Goal: Task Accomplishment & Management: Complete application form

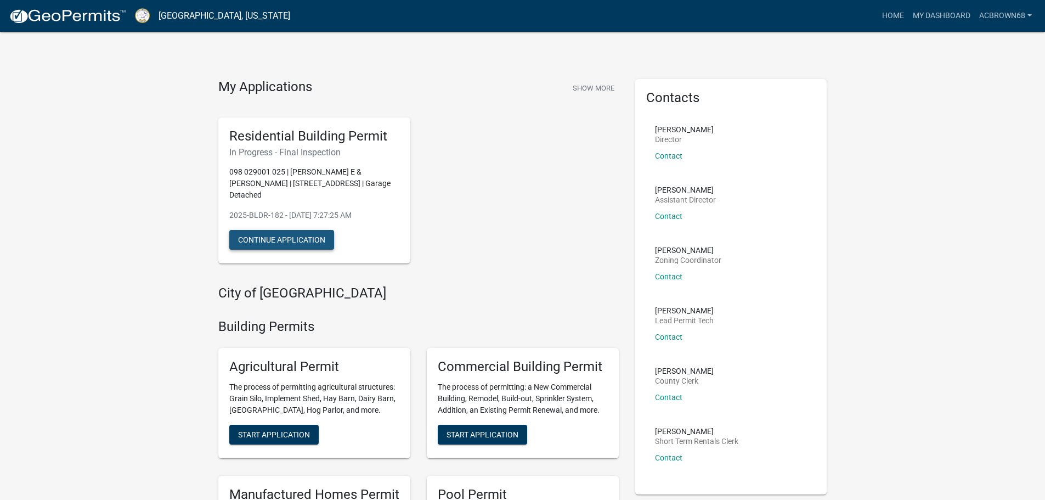
click at [297, 236] on button "Continue Application" at bounding box center [281, 240] width 105 height 20
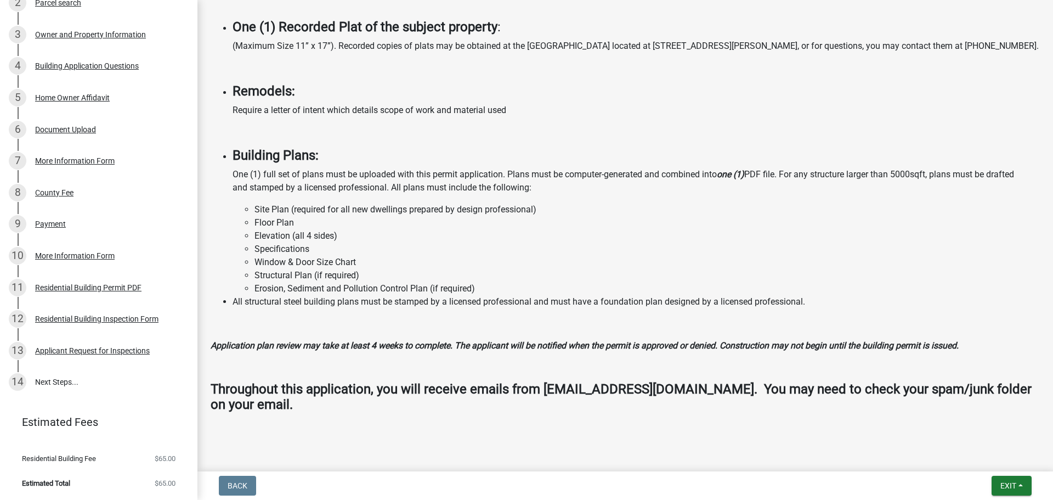
scroll to position [894, 0]
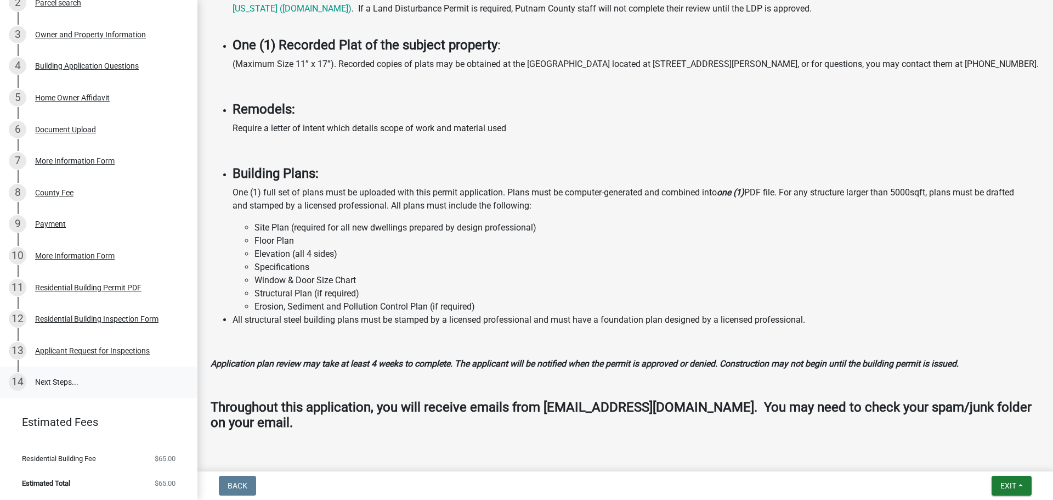
click at [123, 390] on link "14 Next Steps..." at bounding box center [98, 382] width 197 height 32
click at [63, 381] on link "14 Next Steps..." at bounding box center [98, 382] width 197 height 32
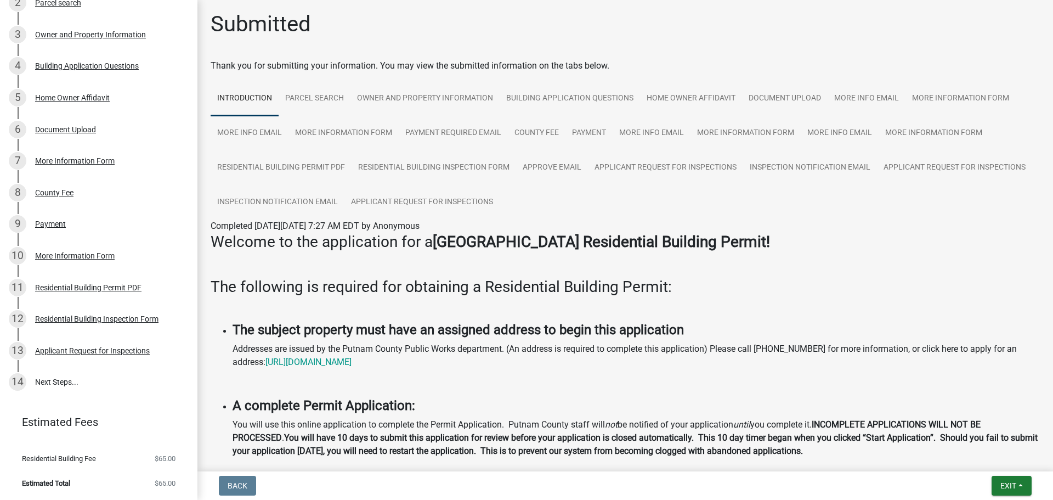
scroll to position [0, 0]
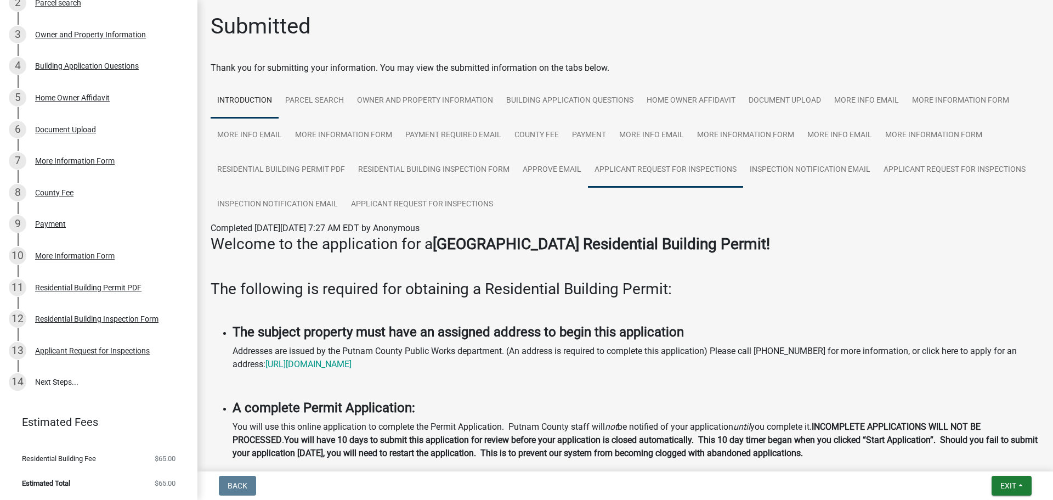
click at [599, 170] on link "Applicant Request for Inspections" at bounding box center [665, 169] width 155 height 35
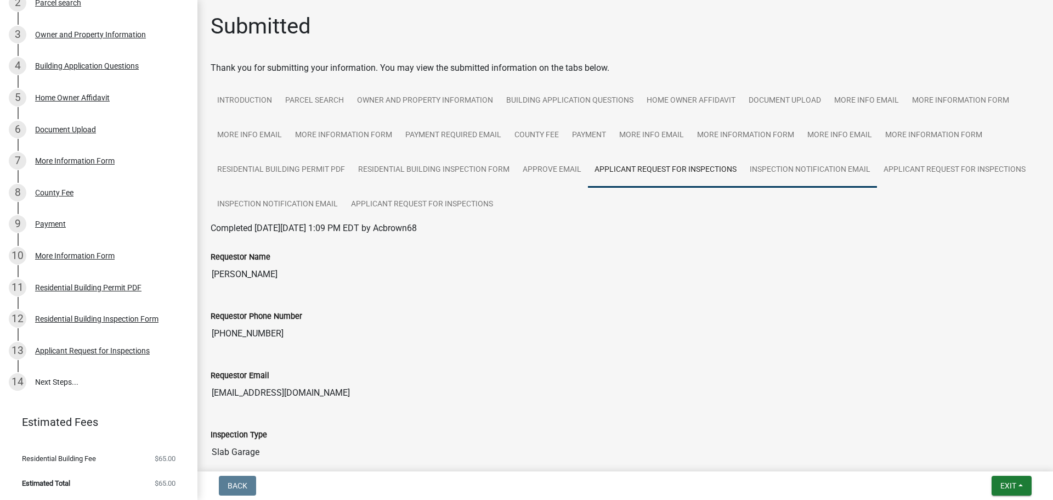
click at [788, 169] on link "Inspection Notification Email" at bounding box center [810, 169] width 134 height 35
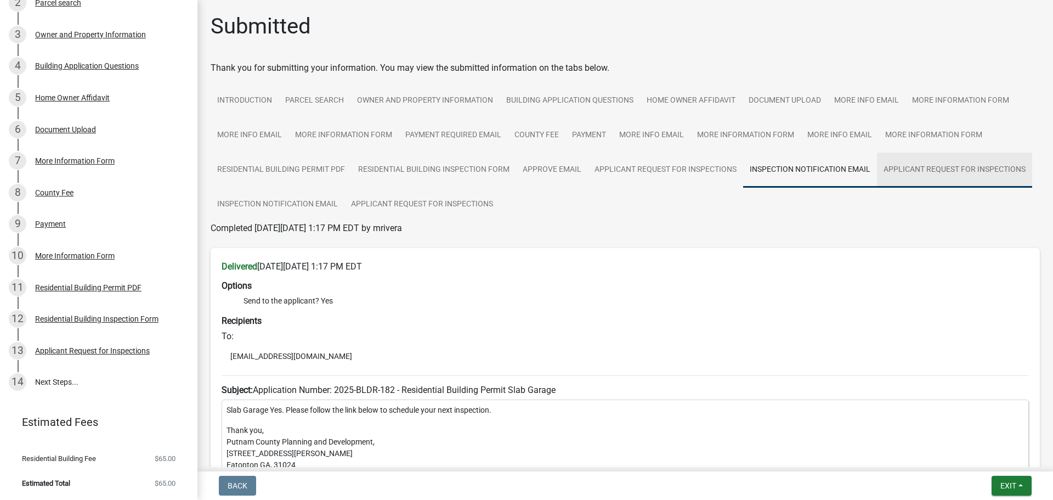
click at [904, 167] on link "Applicant Request for Inspections" at bounding box center [954, 169] width 155 height 35
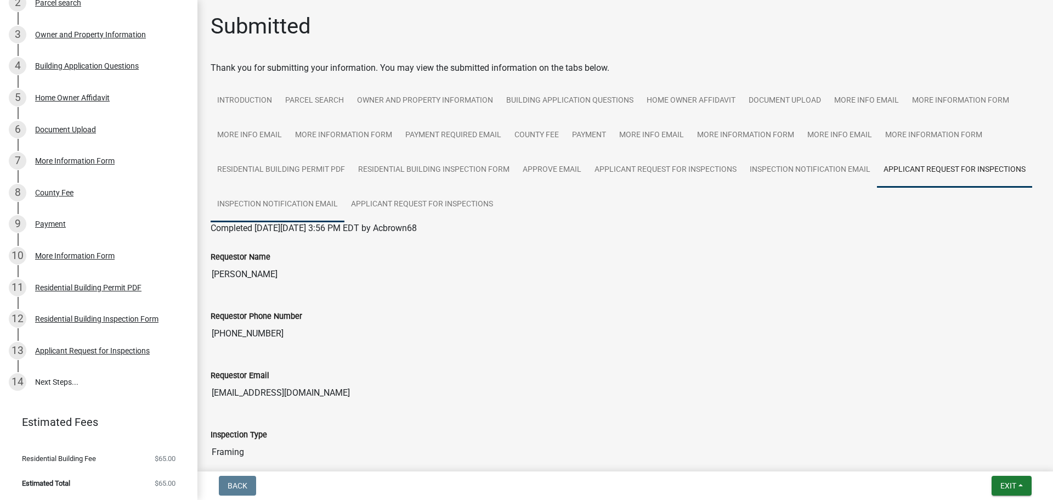
click at [277, 205] on link "Inspection Notification Email" at bounding box center [278, 204] width 134 height 35
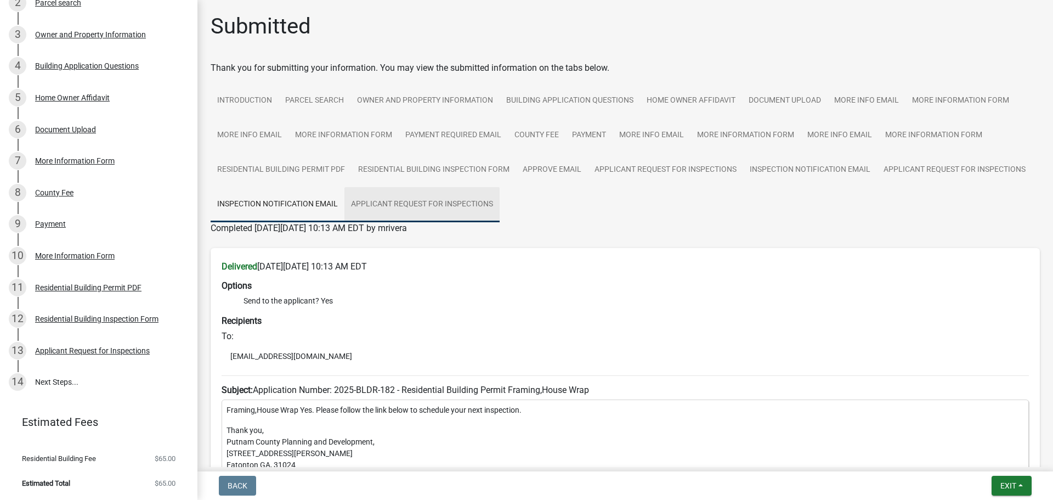
click at [395, 204] on link "Applicant Request for Inspections" at bounding box center [421, 204] width 155 height 35
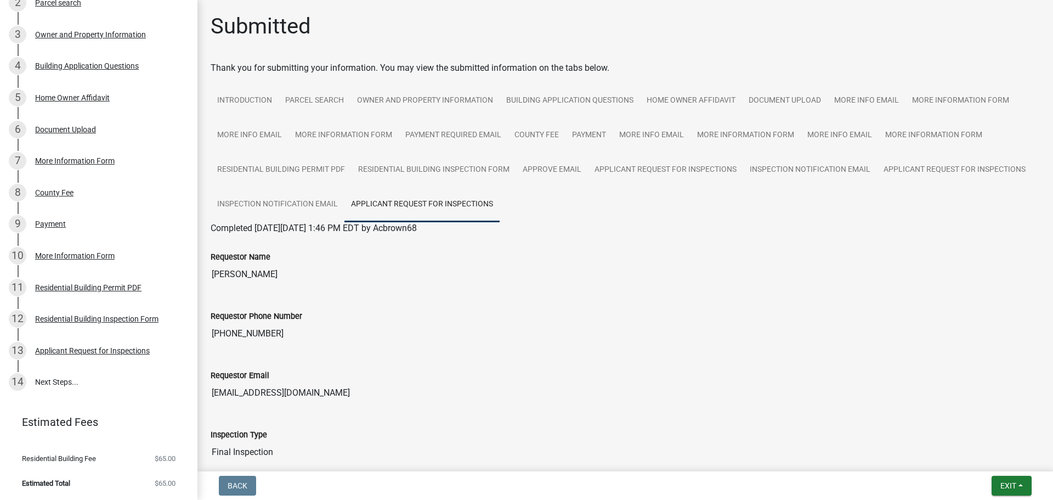
click at [288, 425] on div "Inspection Type Final Inspection" at bounding box center [625, 437] width 829 height 50
click at [1014, 485] on span "Exit" at bounding box center [1008, 485] width 16 height 9
click at [802, 408] on div "Requestor Email [EMAIL_ADDRESS][DOMAIN_NAME]" at bounding box center [625, 382] width 846 height 59
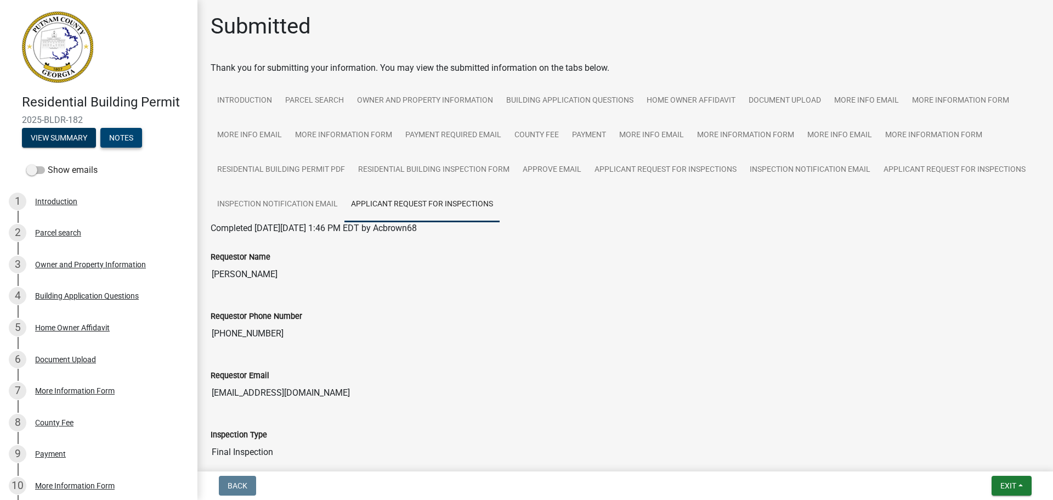
click at [125, 138] on button "Notes" at bounding box center [121, 138] width 42 height 20
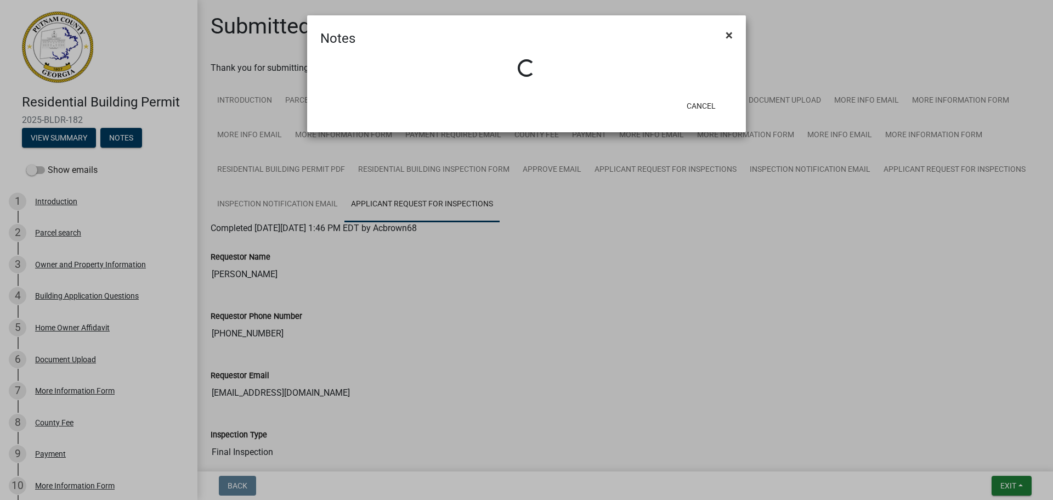
click at [731, 36] on span "×" at bounding box center [729, 34] width 7 height 15
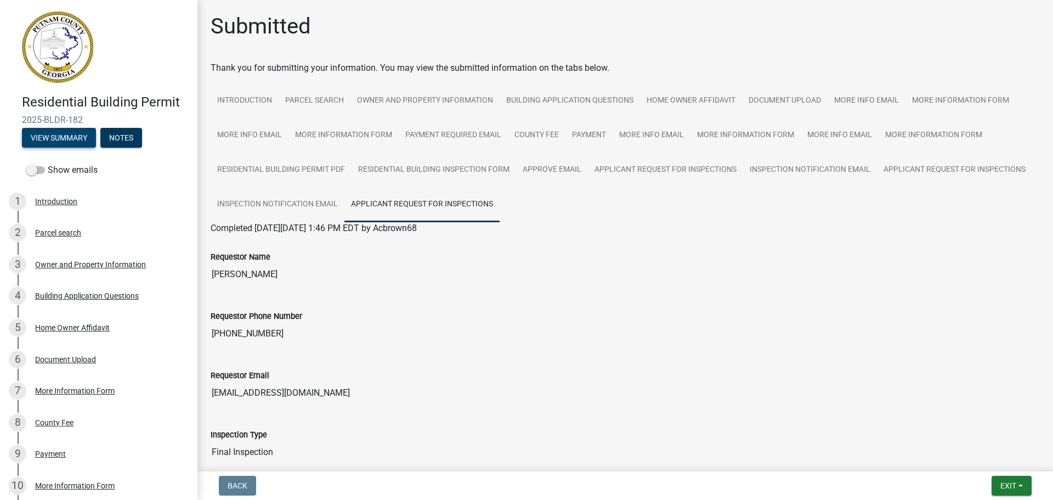
click at [37, 134] on button "View Summary" at bounding box center [59, 138] width 74 height 20
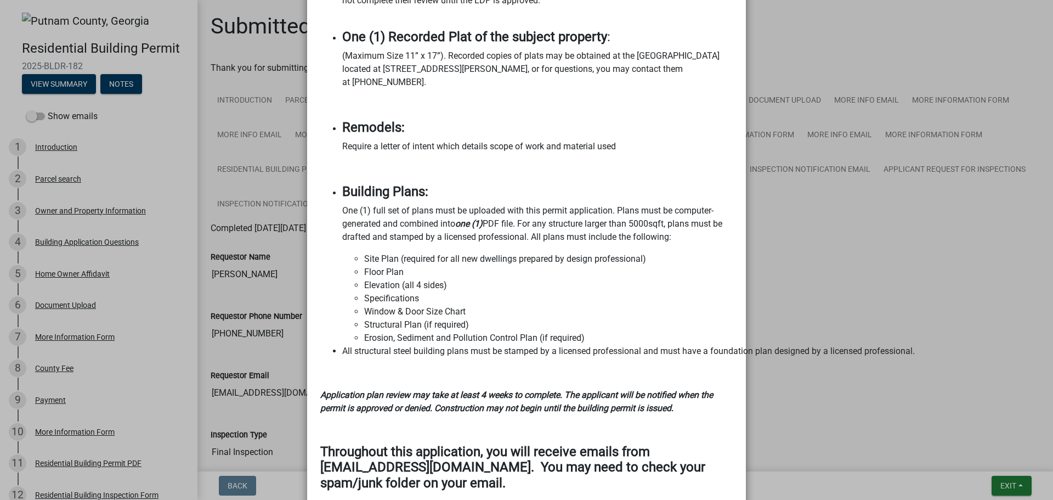
scroll to position [1349, 0]
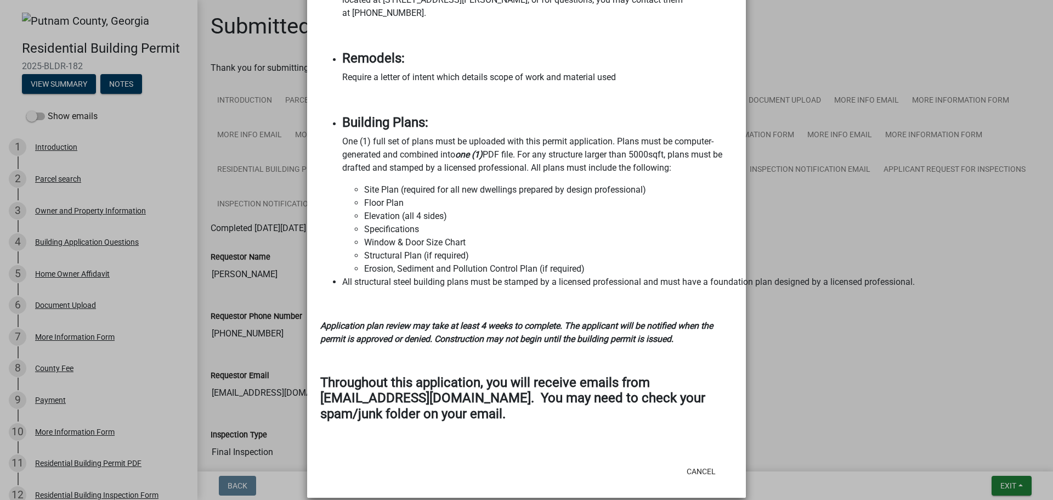
click at [268, 452] on ngb-modal-window "Summary × Printer Friendly Introduction Parcel search Owner and Property Inform…" at bounding box center [526, 250] width 1053 height 500
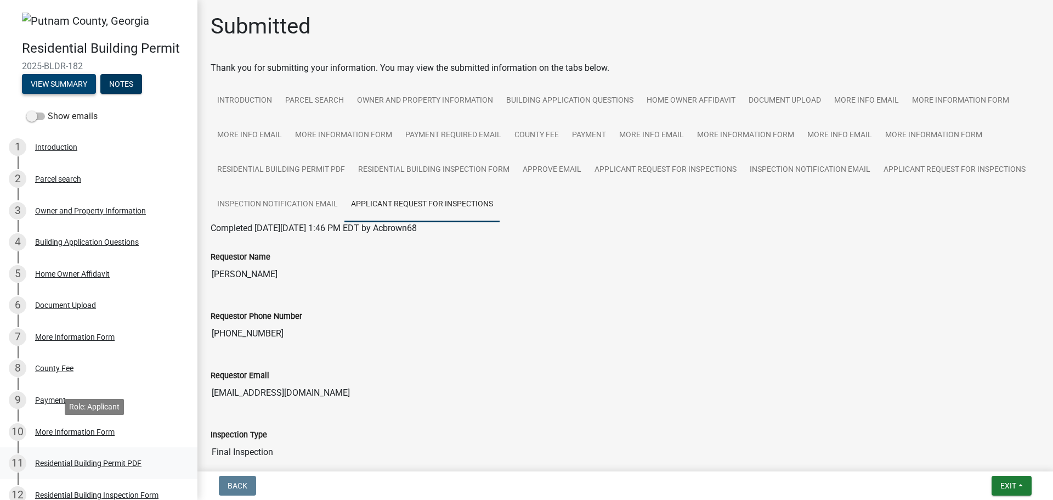
scroll to position [176, 0]
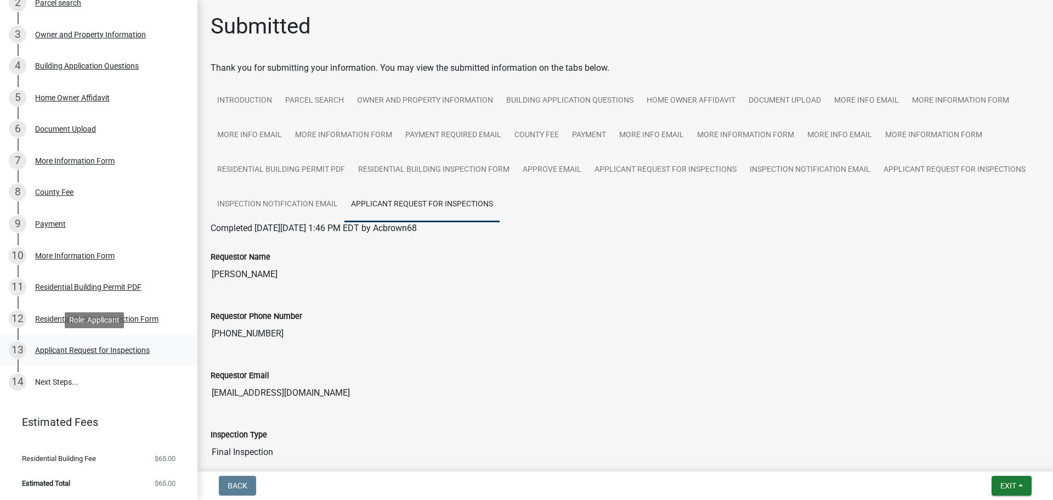
click at [43, 352] on div "Applicant Request for Inspections" at bounding box center [92, 350] width 115 height 8
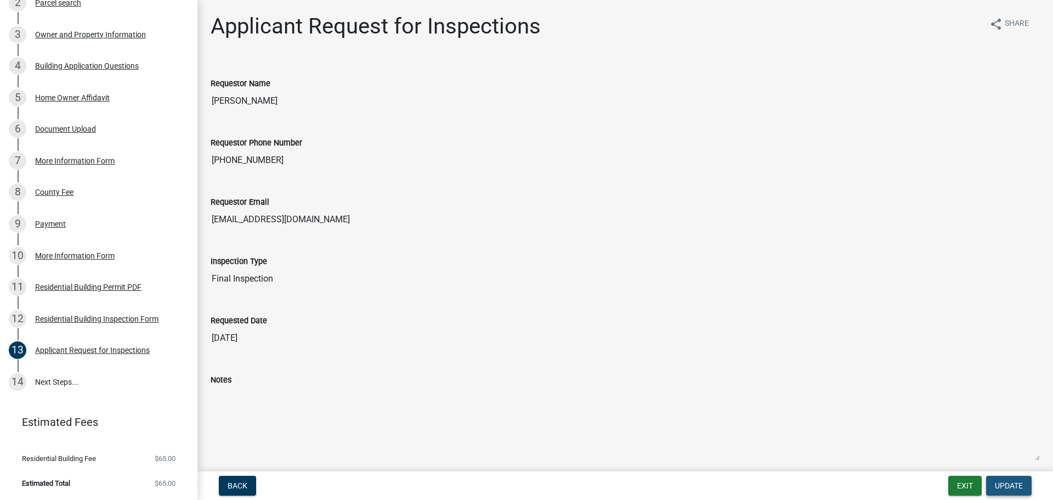
click at [1014, 488] on span "Update" at bounding box center [1009, 485] width 28 height 9
click at [1011, 484] on span "Update" at bounding box center [1009, 485] width 28 height 9
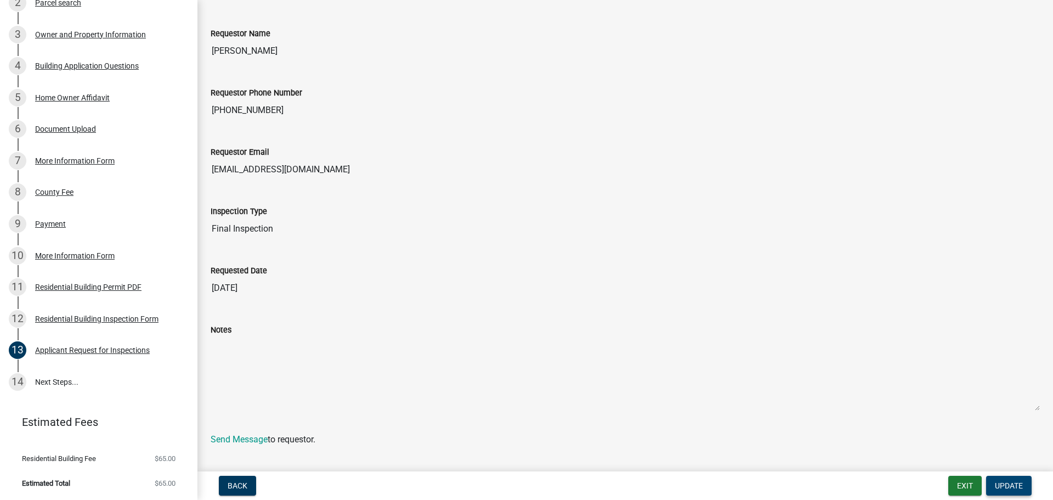
scroll to position [59, 0]
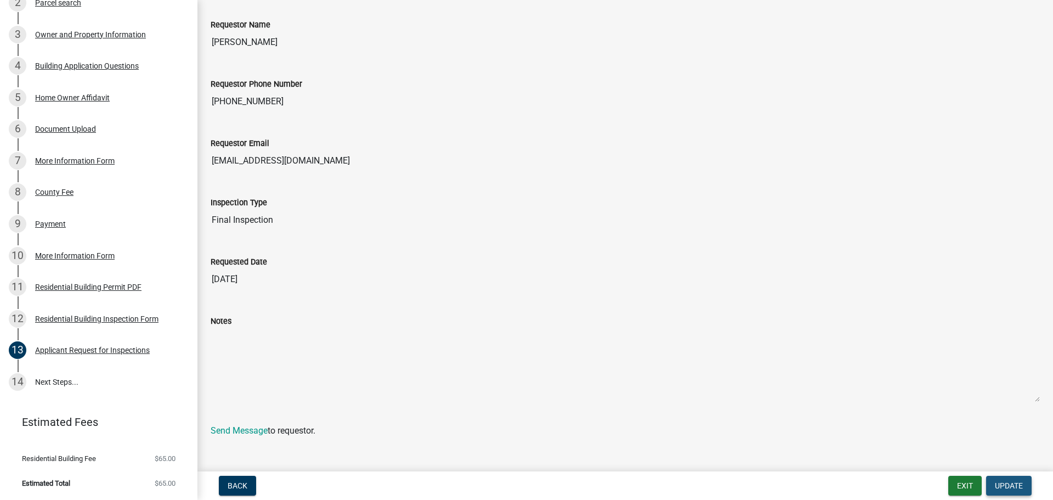
click at [1008, 483] on span "Update" at bounding box center [1009, 485] width 28 height 9
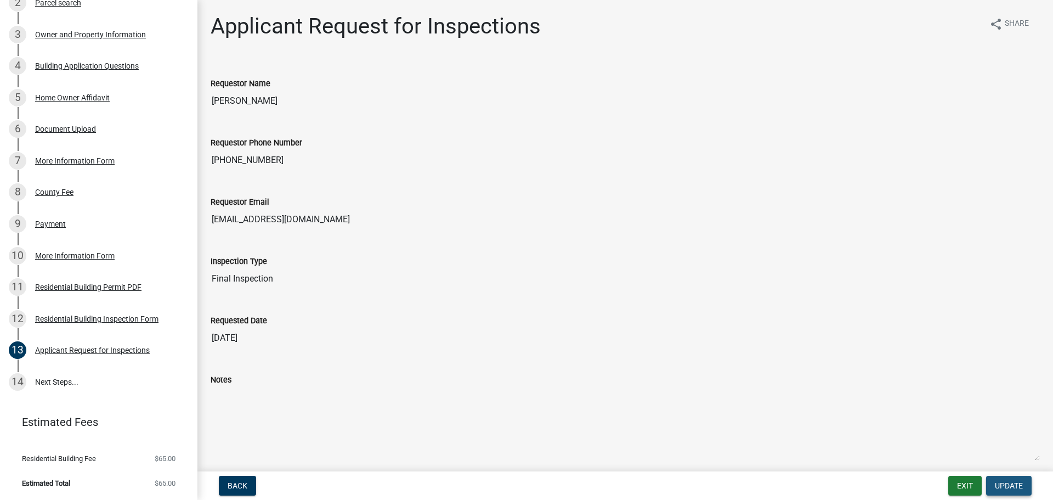
click at [1021, 486] on span "Update" at bounding box center [1009, 485] width 28 height 9
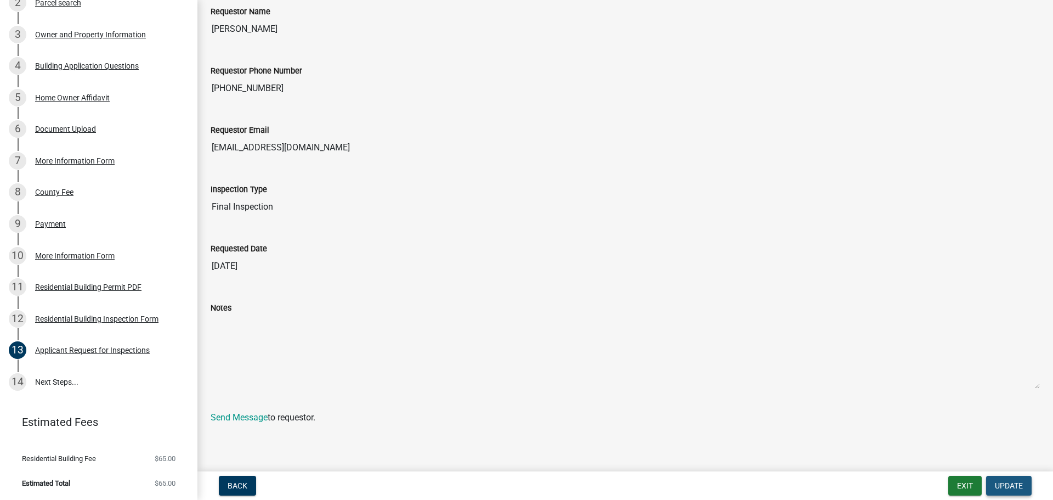
click at [995, 490] on span "Update" at bounding box center [1009, 485] width 28 height 9
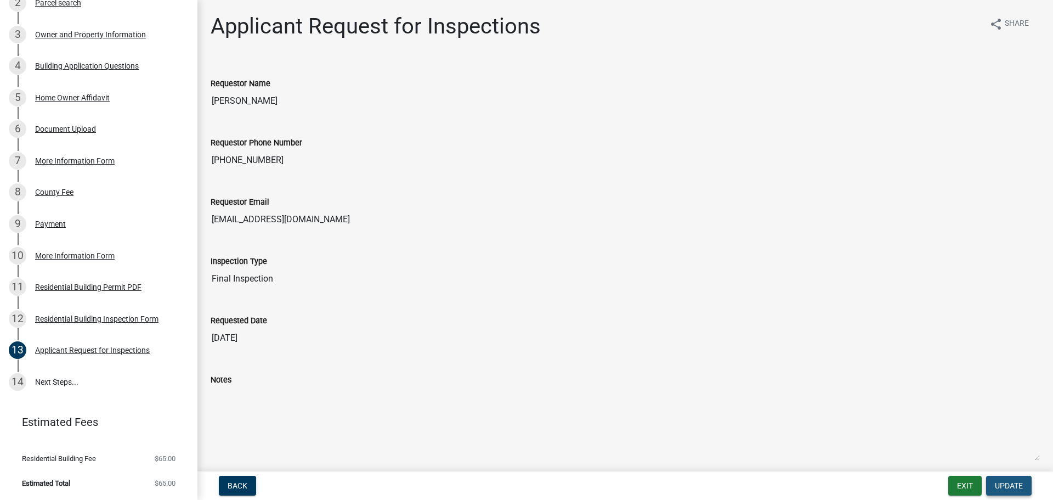
click at [1000, 485] on span "Update" at bounding box center [1009, 485] width 28 height 9
click at [975, 479] on button "Exit" at bounding box center [964, 486] width 33 height 20
